Goal: Check status: Check status

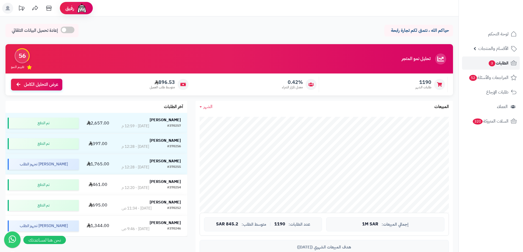
click at [491, 65] on span "3" at bounding box center [492, 63] width 7 height 6
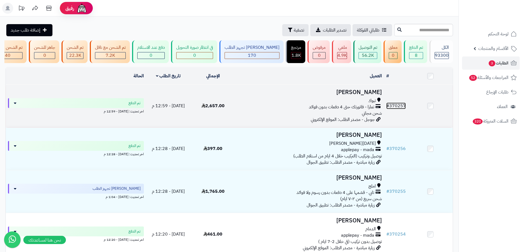
click at [402, 108] on link "# 370257" at bounding box center [396, 106] width 20 height 7
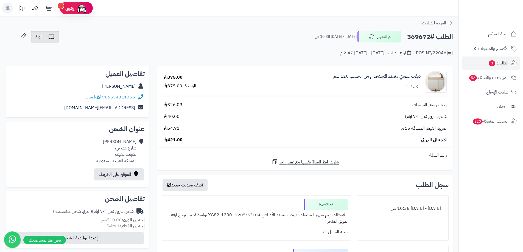
click at [54, 39] on icon at bounding box center [51, 37] width 7 height 7
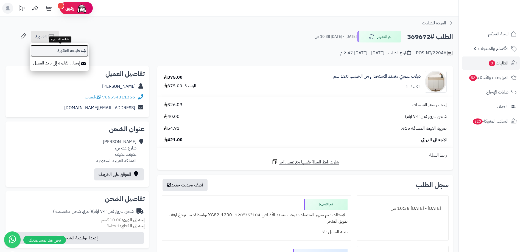
click at [81, 52] on icon at bounding box center [83, 51] width 4 height 4
